Goal: Task Accomplishment & Management: Manage account settings

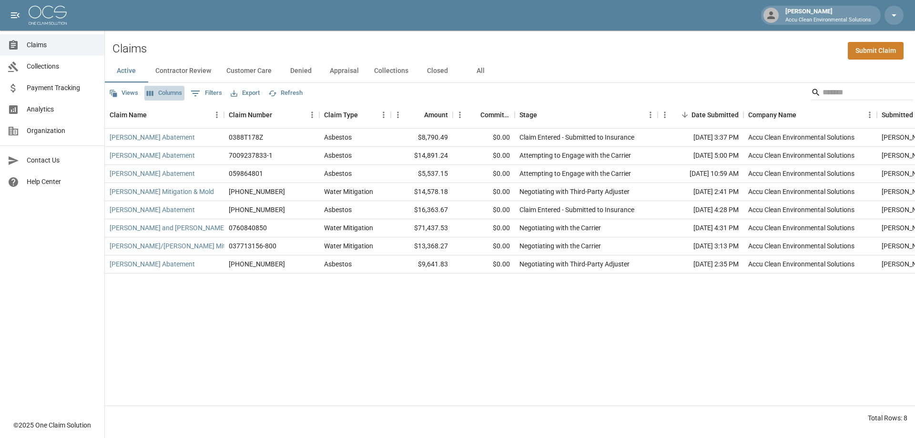
click at [183, 101] on button "Columns" at bounding box center [164, 93] width 40 height 15
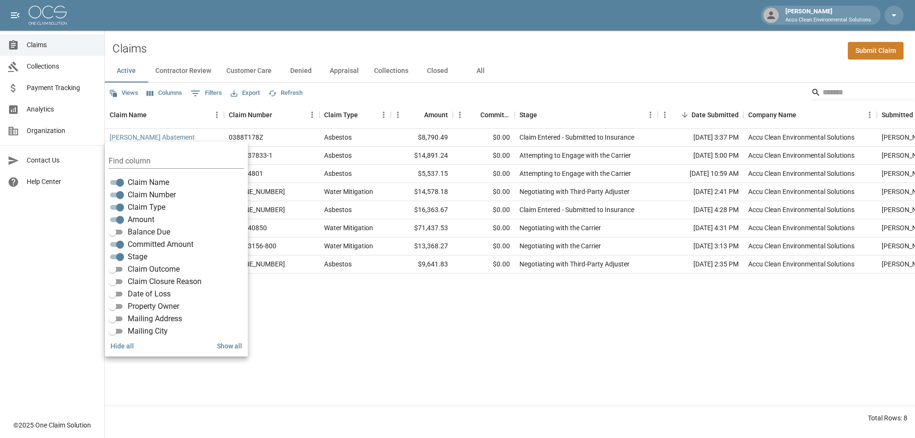
click at [193, 250] on span "Committed Amount" at bounding box center [161, 244] width 66 height 11
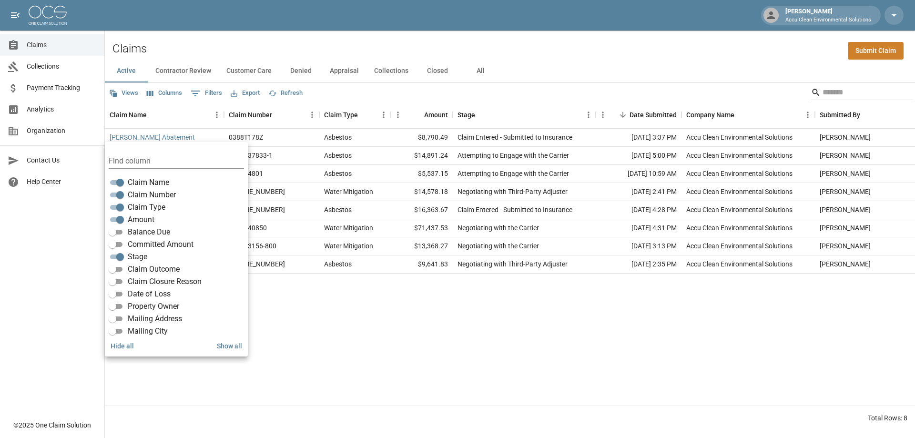
click at [337, 357] on div "[PERSON_NAME] Abatement 0388T178Z Asbestos $8,790.49 Claim Entered - Submitted …" at bounding box center [519, 267] width 829 height 277
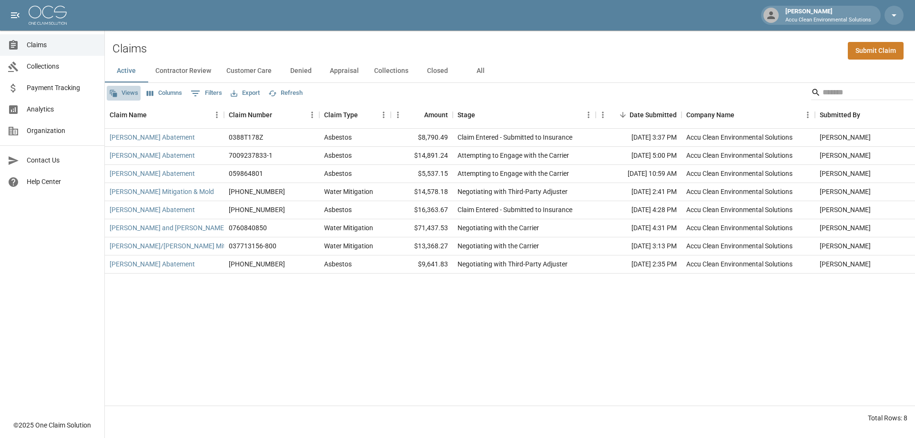
click at [126, 101] on button "Views" at bounding box center [124, 93] width 34 height 15
click at [127, 81] on div at bounding box center [457, 219] width 915 height 438
click at [126, 78] on button "Active" at bounding box center [126, 71] width 43 height 23
